Goal: Information Seeking & Learning: Learn about a topic

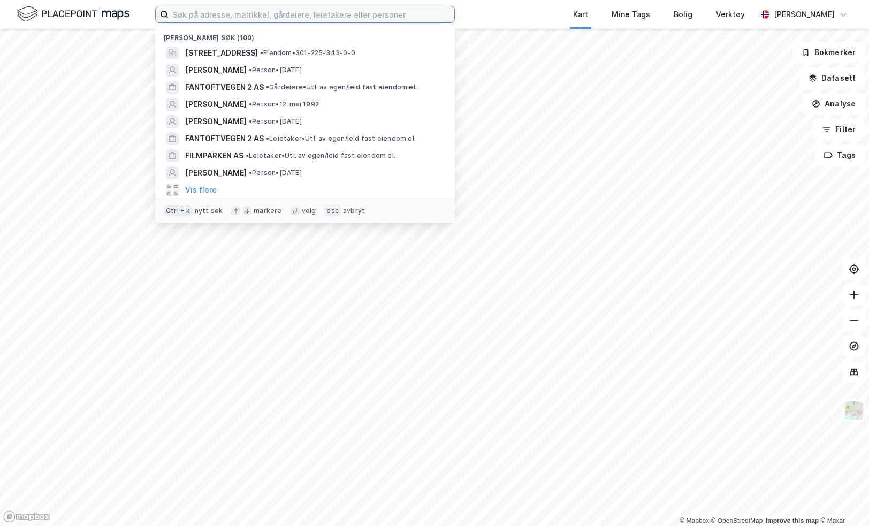
click at [200, 20] on input at bounding box center [312, 14] width 286 height 16
paste input "[PERSON_NAME]"
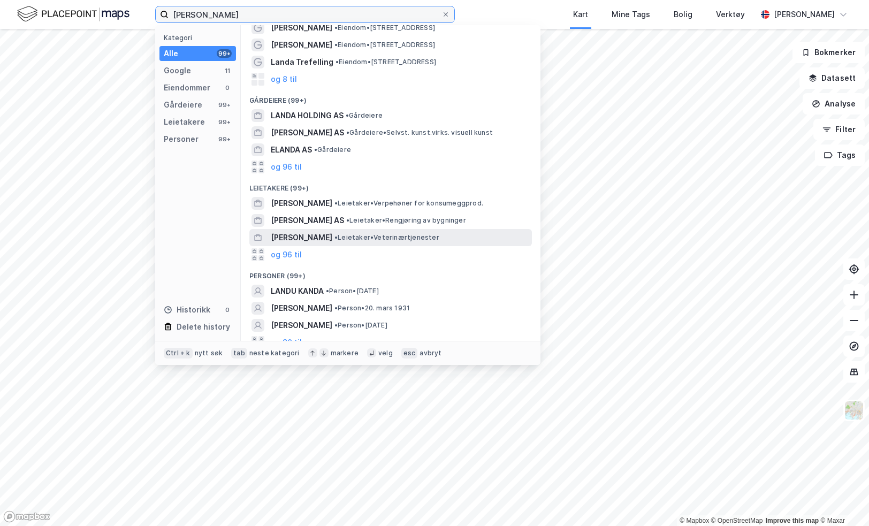
scroll to position [35, 0]
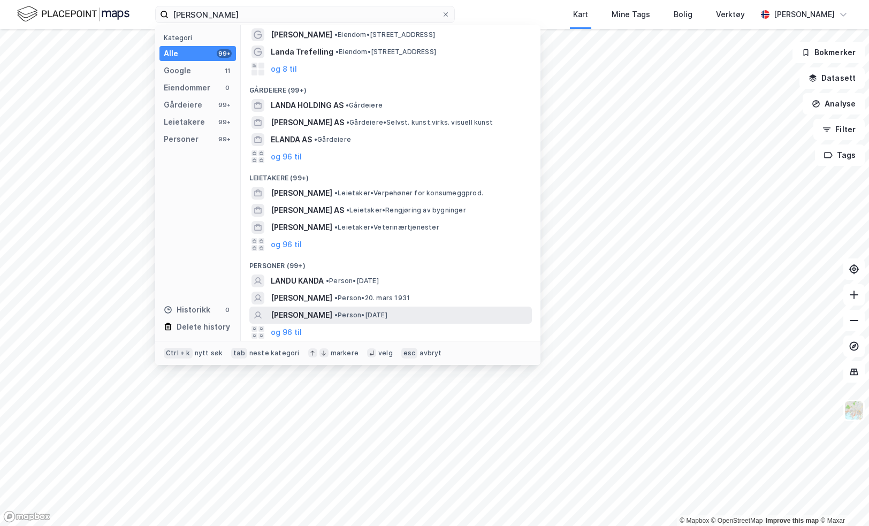
click at [299, 321] on span "[PERSON_NAME]" at bounding box center [302, 315] width 62 height 13
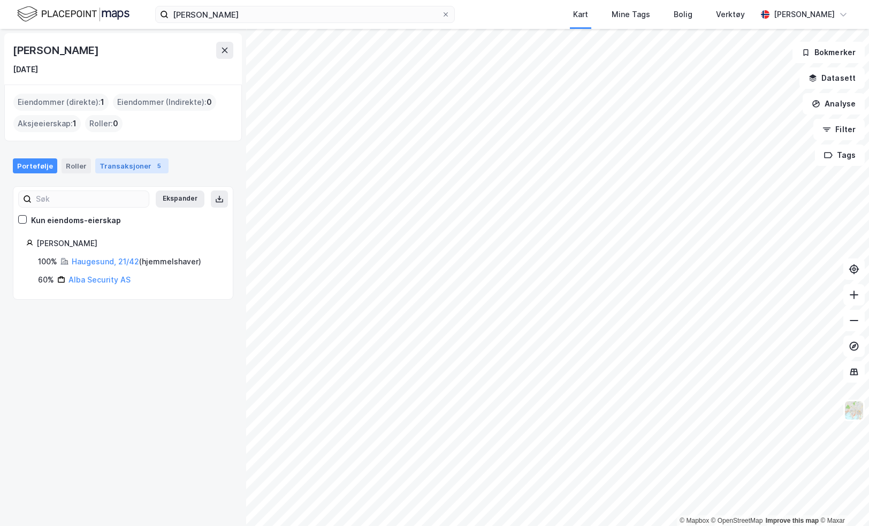
click at [154, 166] on div "5" at bounding box center [159, 166] width 11 height 11
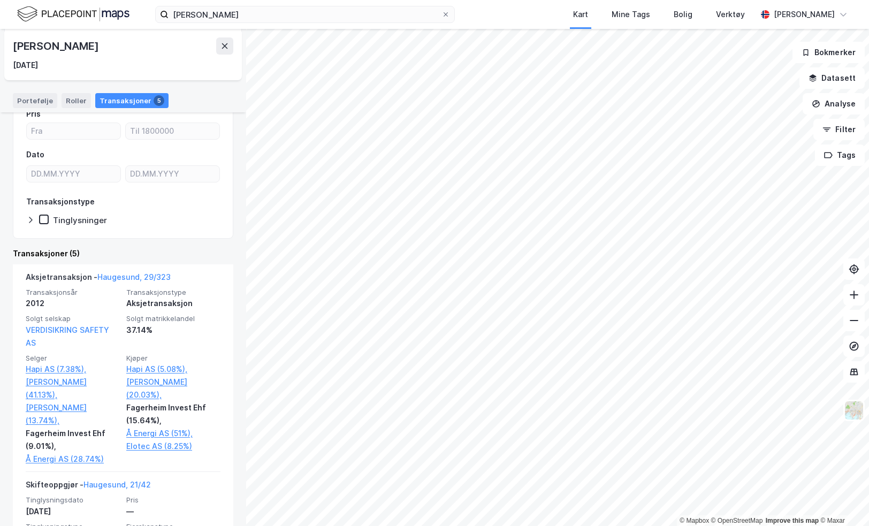
scroll to position [89, 0]
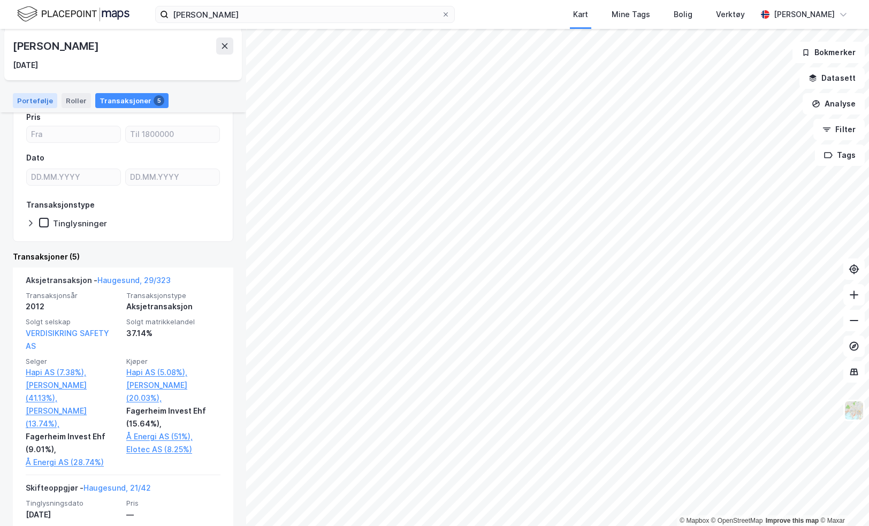
click at [34, 107] on div "Portefølje" at bounding box center [35, 100] width 44 height 15
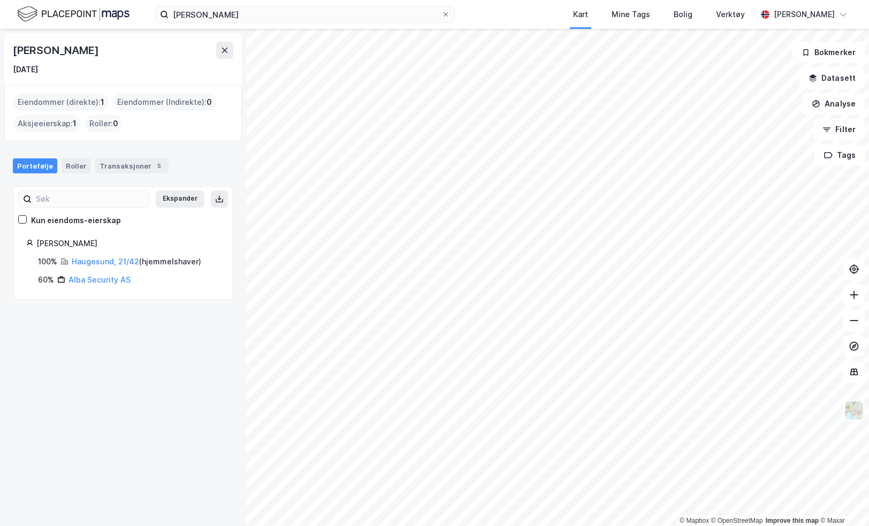
click at [110, 268] on div "100% Haugesund, 21/42 ( hjemmelshaver ) 60% Alba Security AS" at bounding box center [123, 270] width 194 height 31
click at [108, 262] on link "Haugesund, 21/42" at bounding box center [105, 261] width 67 height 9
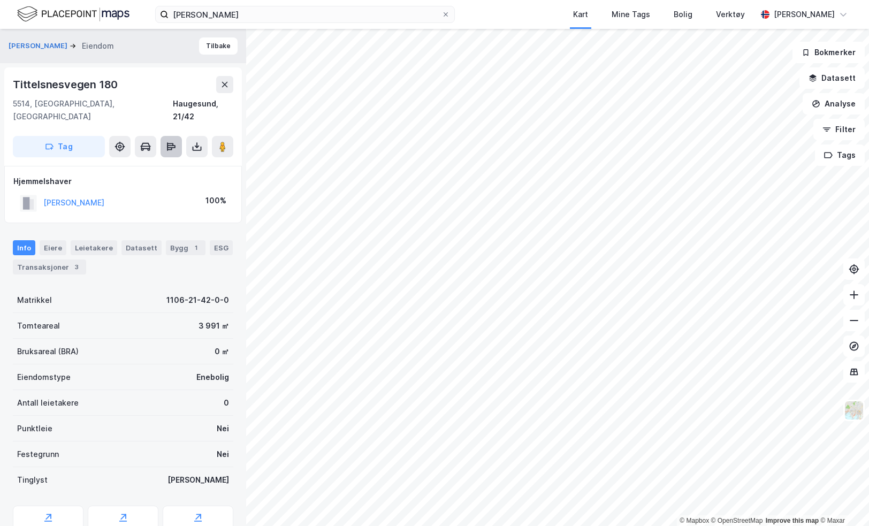
click at [181, 136] on button at bounding box center [171, 146] width 21 height 21
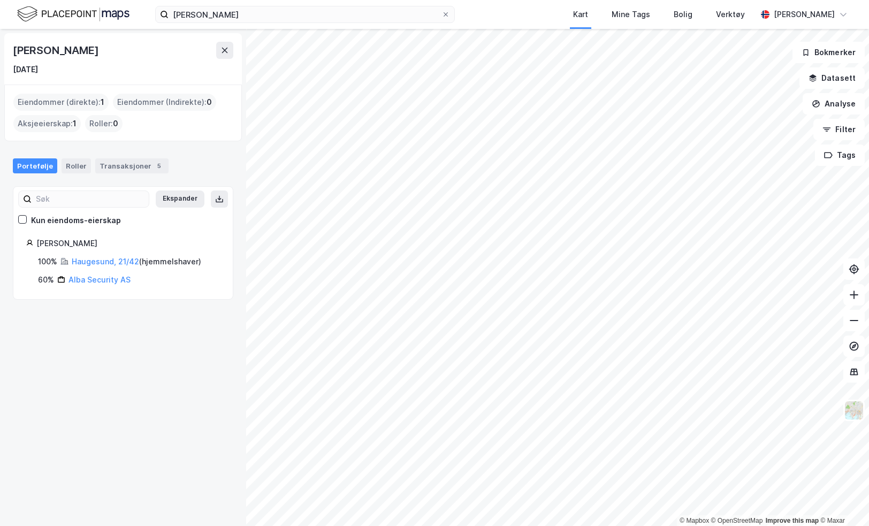
click at [106, 266] on div "Haugesund, 21/42 ( hjemmelshaver )" at bounding box center [137, 261] width 130 height 13
click at [106, 260] on link "Haugesund, 21/42" at bounding box center [105, 261] width 67 height 9
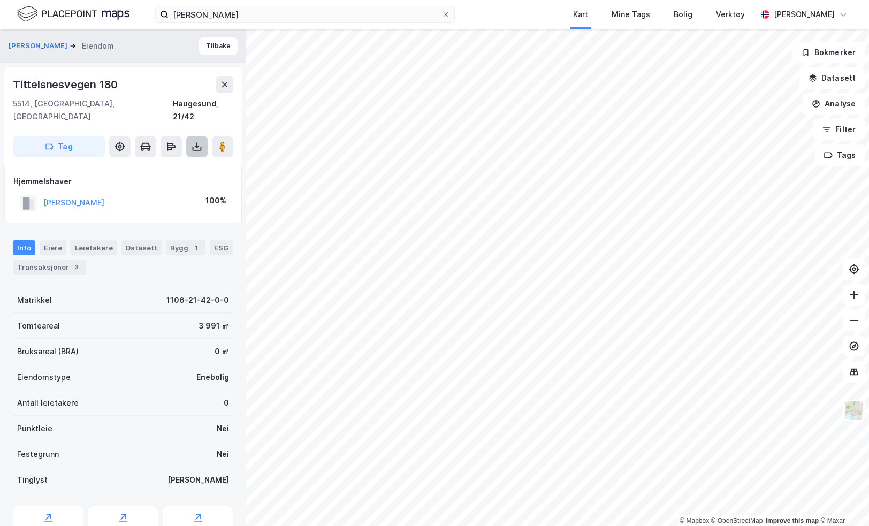
click at [192, 140] on button at bounding box center [196, 146] width 21 height 21
click at [175, 164] on div "Last ned grunnbok" at bounding box center [144, 168] width 62 height 9
click at [63, 260] on div "Transaksjoner 3" at bounding box center [49, 267] width 73 height 15
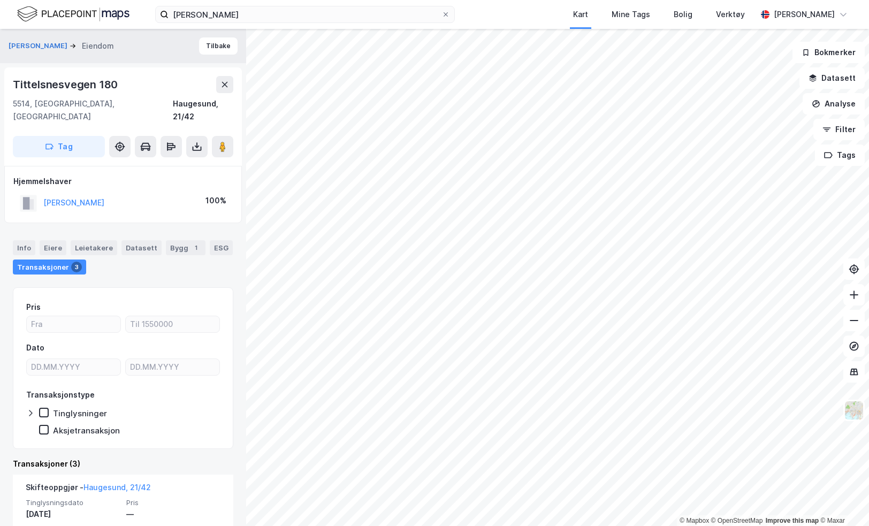
click at [76, 194] on div "[PERSON_NAME]" at bounding box center [62, 203] width 85 height 18
click at [0, 0] on button "[PERSON_NAME]" at bounding box center [0, 0] width 0 height 0
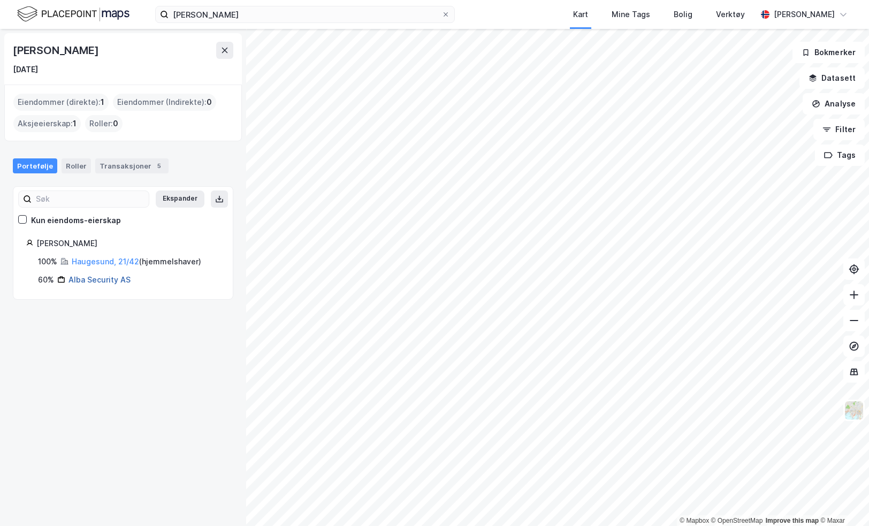
click at [89, 275] on link "Alba Security AS" at bounding box center [100, 279] width 62 height 9
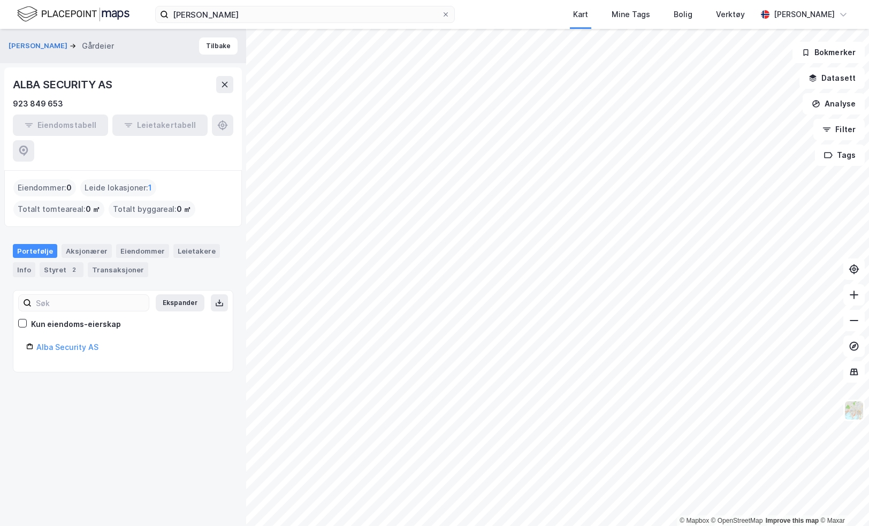
click at [75, 341] on div "Alba Security AS" at bounding box center [123, 350] width 194 height 18
click at [74, 343] on link "Alba Security AS" at bounding box center [67, 347] width 62 height 9
drag, startPoint x: 134, startPoint y: 399, endPoint x: 134, endPoint y: 390, distance: 9.6
click at [134, 394] on div "[PERSON_NAME] Tilbake ALBA SECURITY AS 923 849 653 Eiendomstabell Leietakertabe…" at bounding box center [123, 277] width 246 height 497
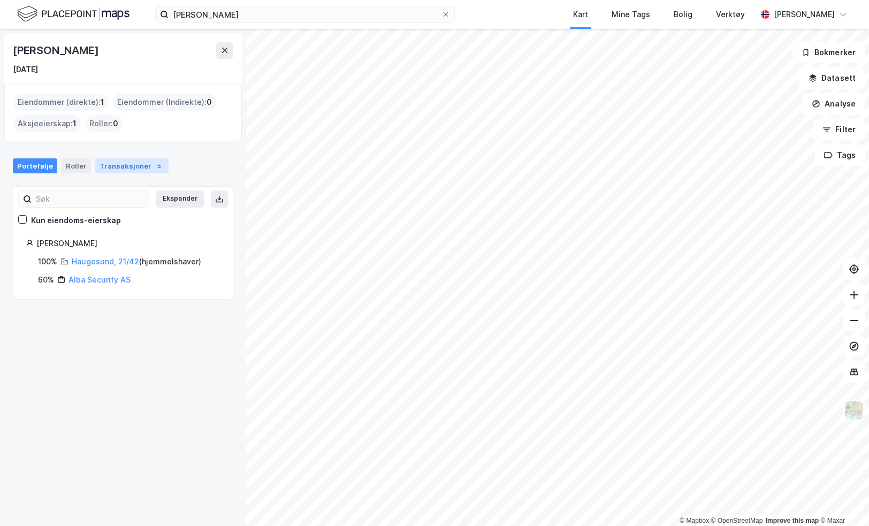
click at [118, 166] on div "Transaksjoner 5" at bounding box center [131, 165] width 73 height 15
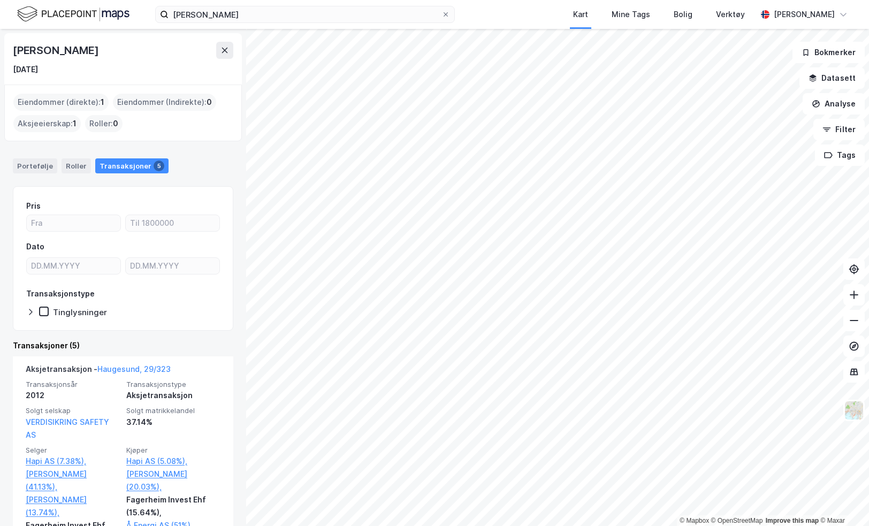
click at [50, 127] on div "Aksjeeierskap : 1" at bounding box center [46, 123] width 67 height 17
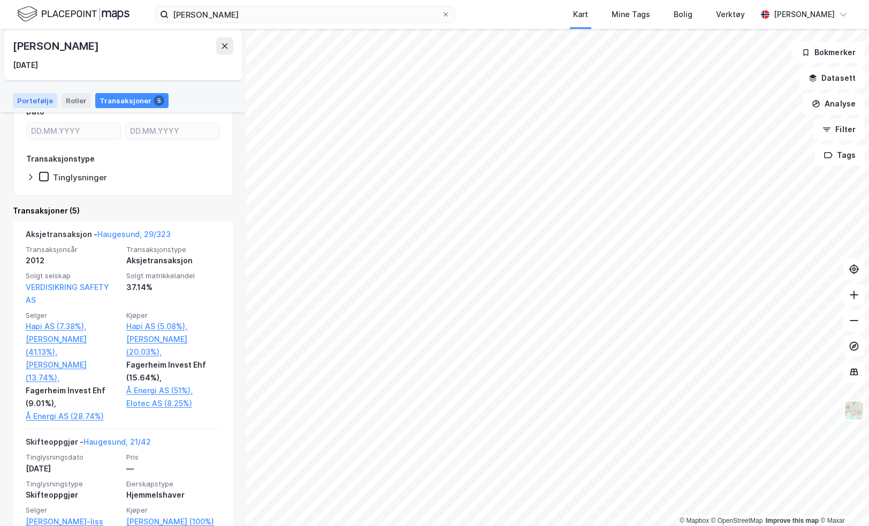
scroll to position [107, 0]
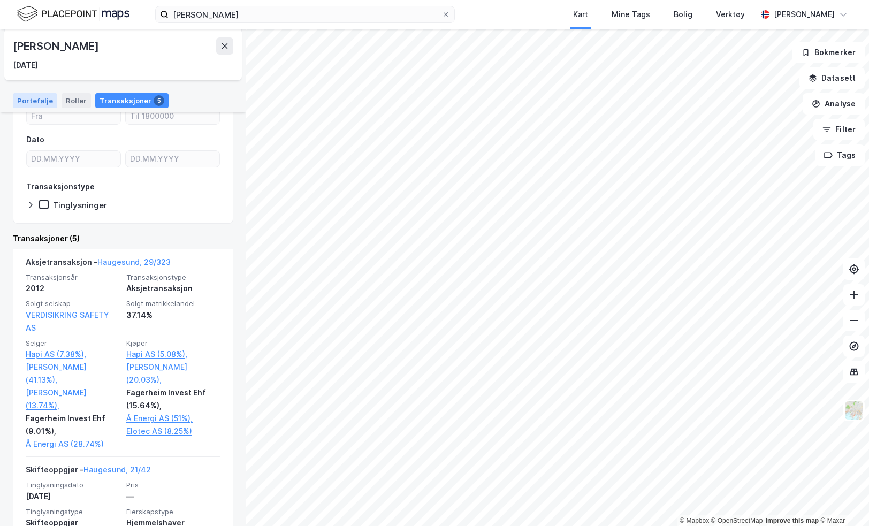
click at [34, 102] on div "Portefølje" at bounding box center [35, 100] width 44 height 15
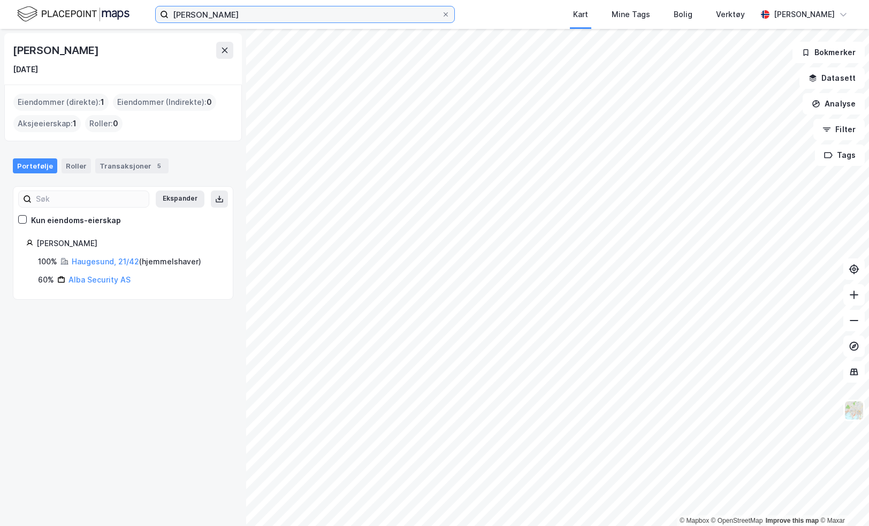
click at [357, 17] on input "[PERSON_NAME]" at bounding box center [305, 14] width 273 height 16
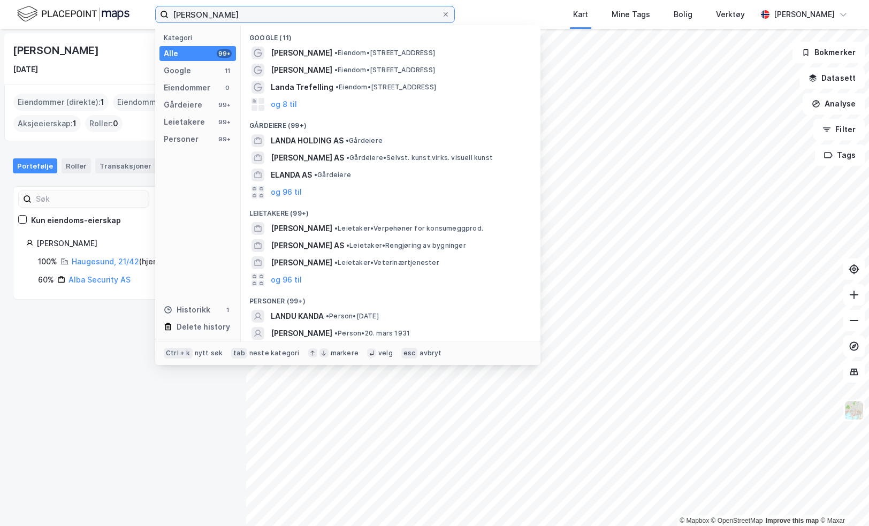
click at [357, 17] on input "[PERSON_NAME]" at bounding box center [305, 14] width 273 height 16
paste input "FAGERHEIM HOLDING"
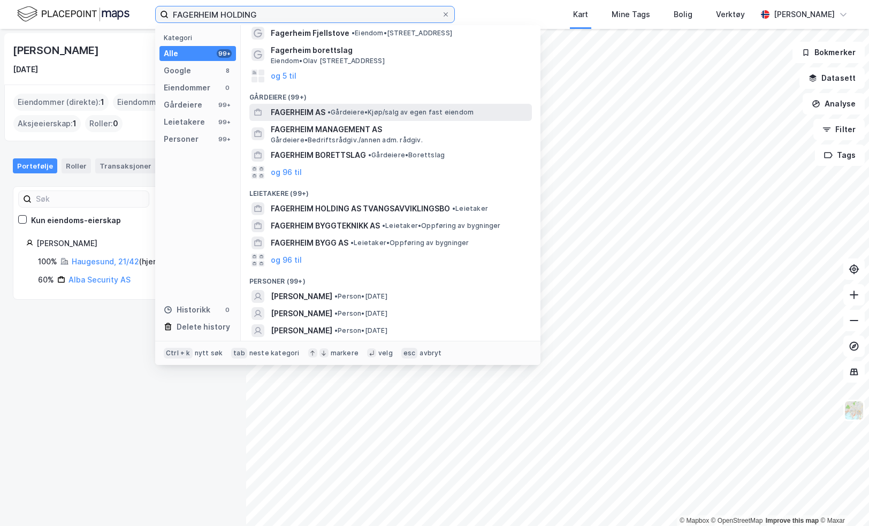
scroll to position [52, 0]
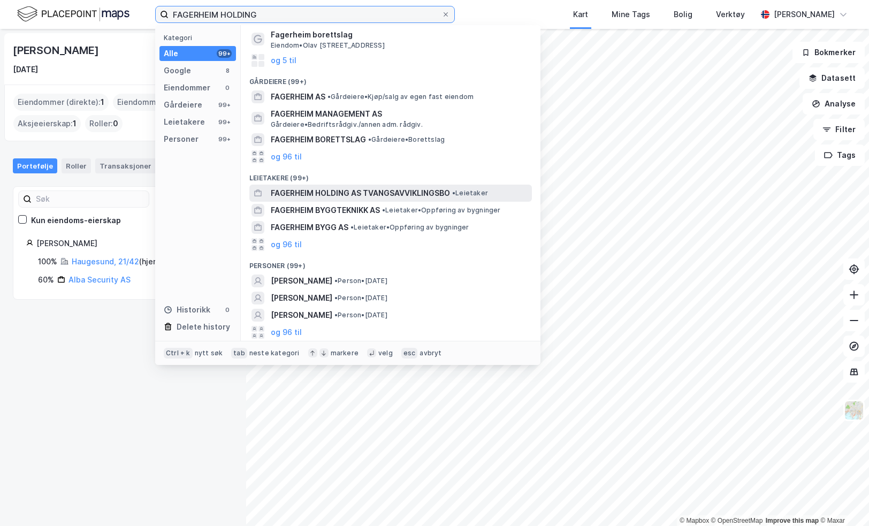
type input "FAGERHEIM HOLDING"
click at [439, 192] on span "FAGERHEIM HOLDING AS TVANGSAVVIKLINGSBO" at bounding box center [360, 193] width 179 height 13
